Goal: Task Accomplishment & Management: Use online tool/utility

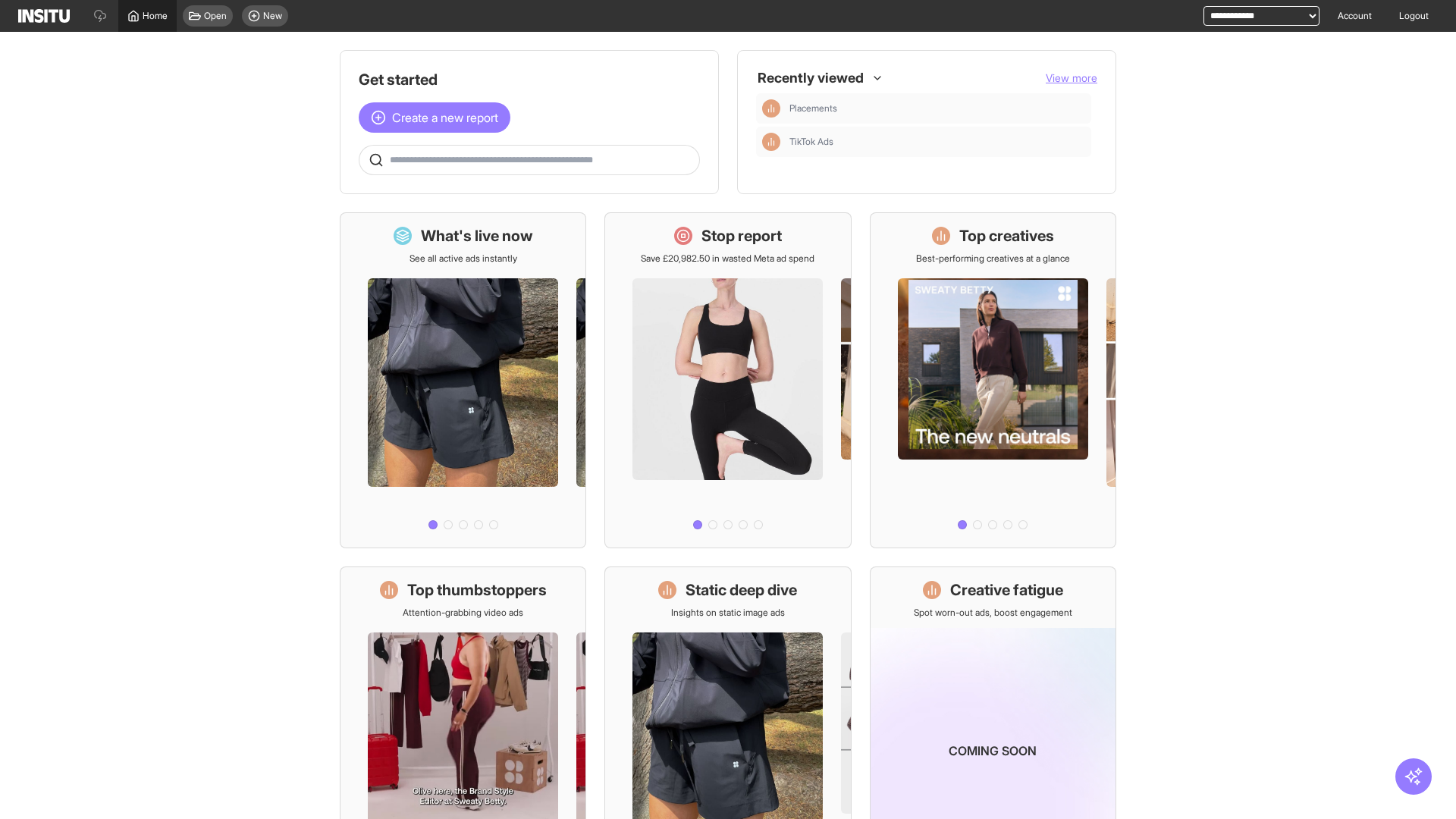
click at [147, 16] on span "Home" at bounding box center [155, 15] width 25 height 12
click at [438, 118] on span "Create a new report" at bounding box center [446, 117] width 106 height 18
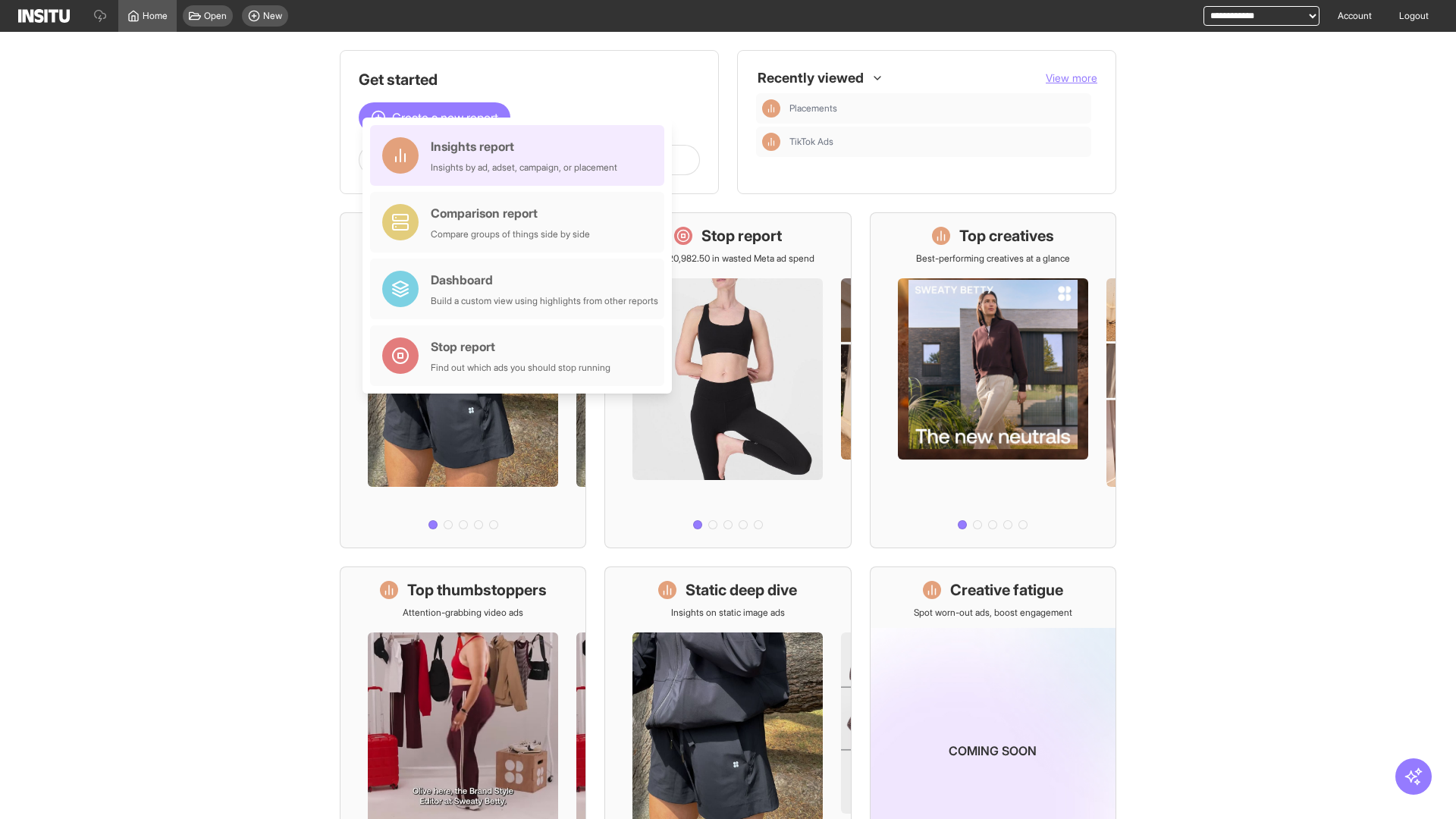
click at [521, 155] on div "Insights report Insights by ad, adset, campaign, or placement" at bounding box center [523, 155] width 187 height 36
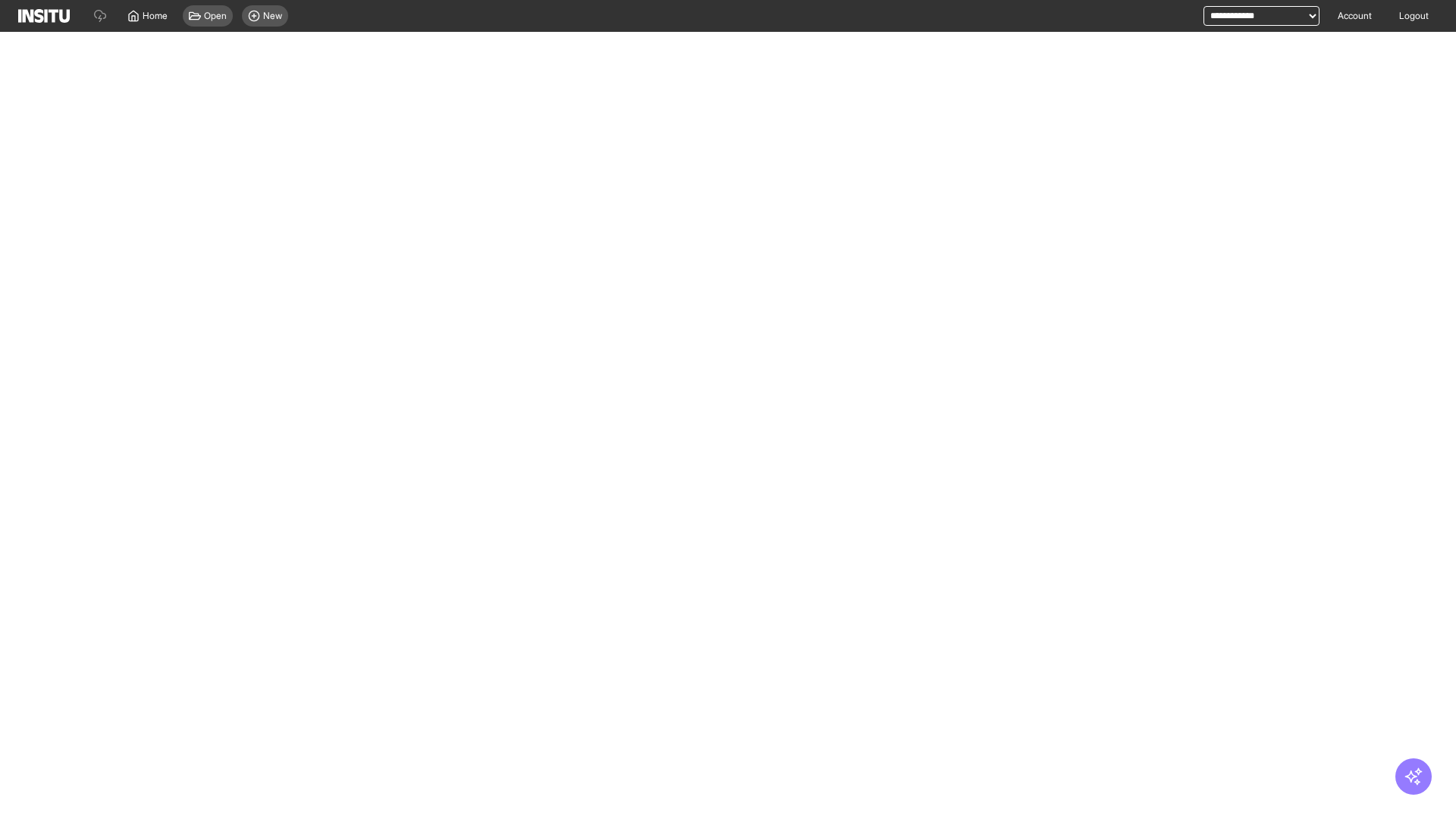
select select "**"
